Goal: Manage account settings

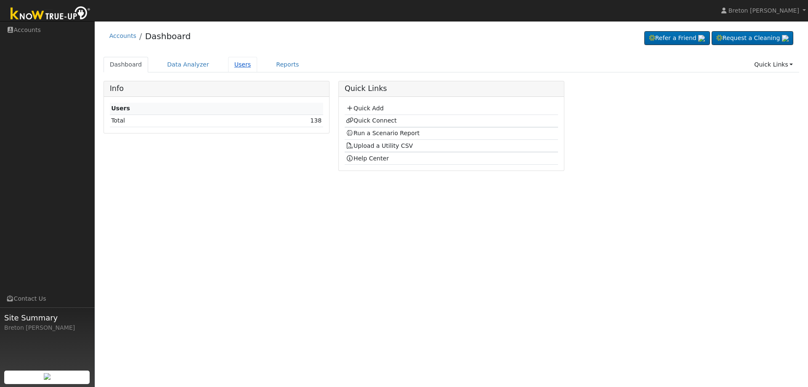
click at [233, 65] on link "Users" at bounding box center [242, 65] width 29 height 16
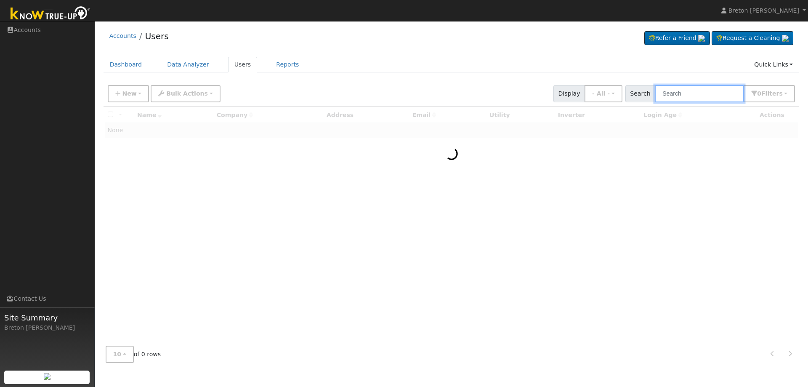
click at [708, 89] on input "text" at bounding box center [699, 93] width 89 height 17
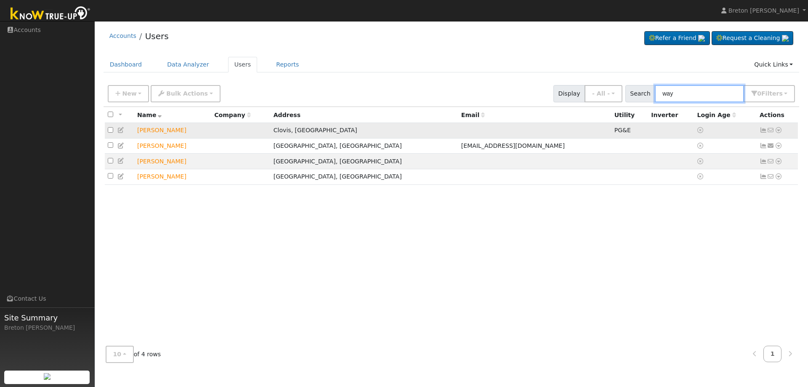
type input "way"
click at [163, 133] on td "Wayne Clarke" at bounding box center [172, 131] width 77 height 16
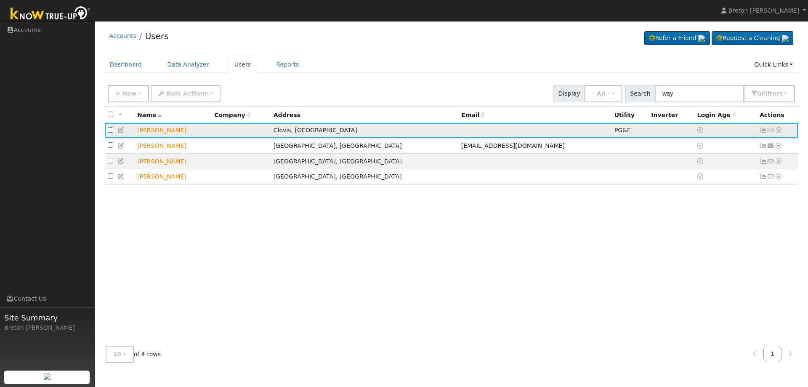
click at [761, 131] on icon at bounding box center [764, 130] width 8 height 6
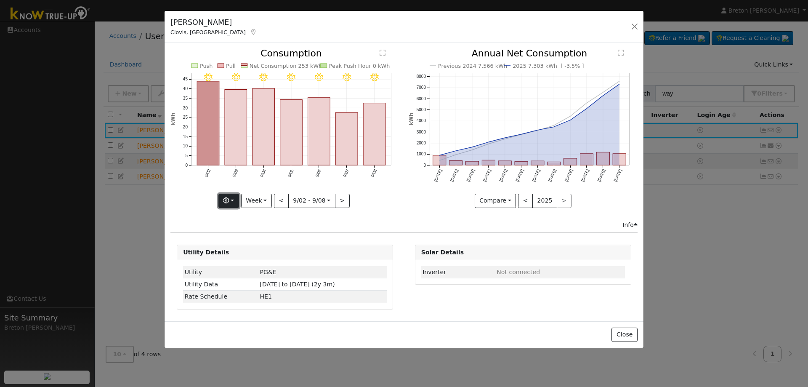
click at [236, 198] on button "button" at bounding box center [228, 201] width 21 height 14
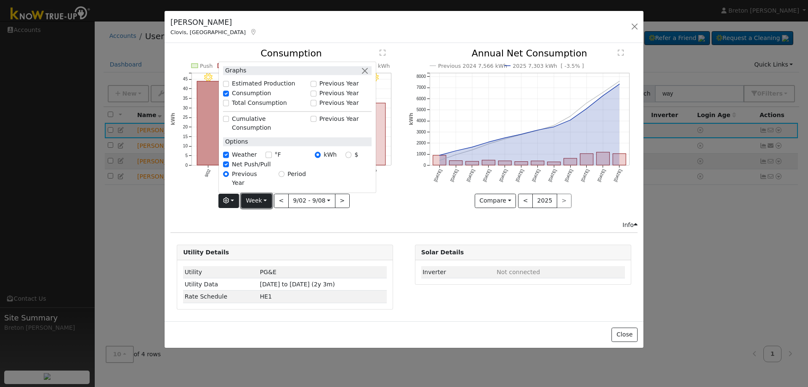
click at [260, 205] on button "Week" at bounding box center [256, 201] width 31 height 14
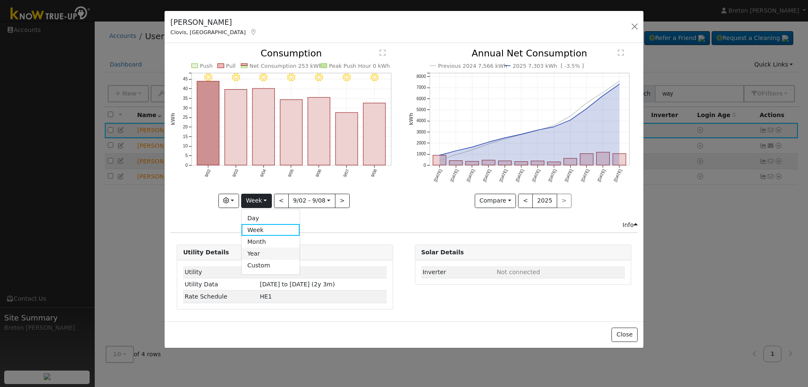
click at [256, 249] on link "Year" at bounding box center [271, 253] width 59 height 12
type input "2024-09-01"
